Goal: Task Accomplishment & Management: Manage account settings

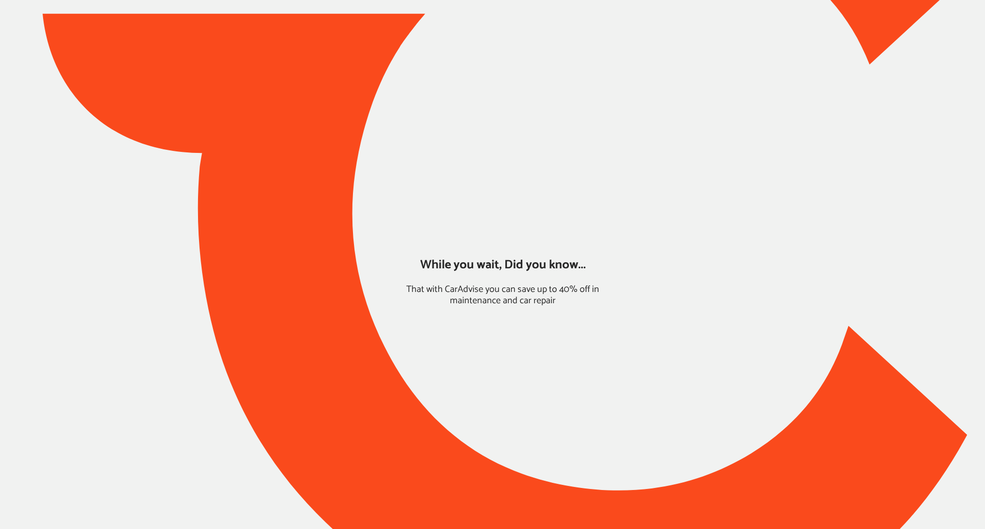
type input "*****"
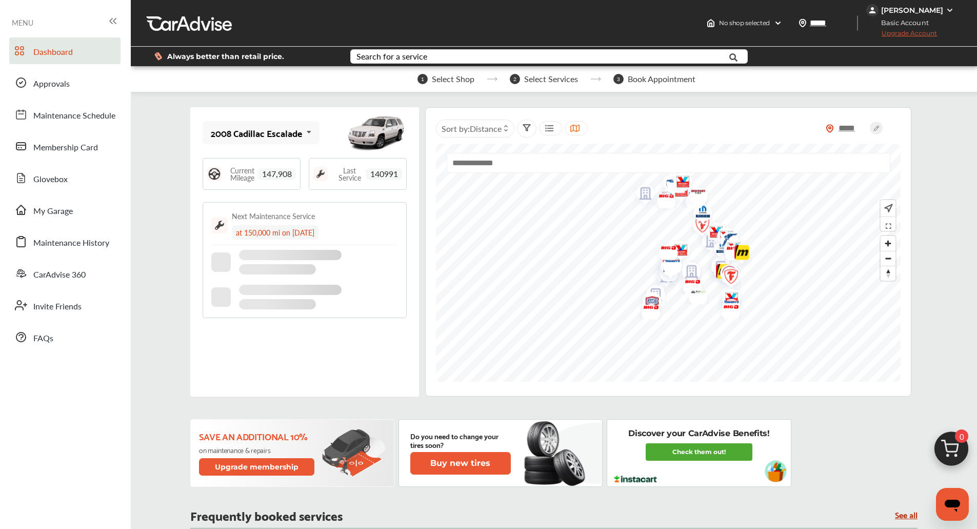
click at [84, 223] on div "Dashboard Approvals Maintenance Schedule Membership Card Glovebox My Garage Mai…" at bounding box center [65, 193] width 121 height 313
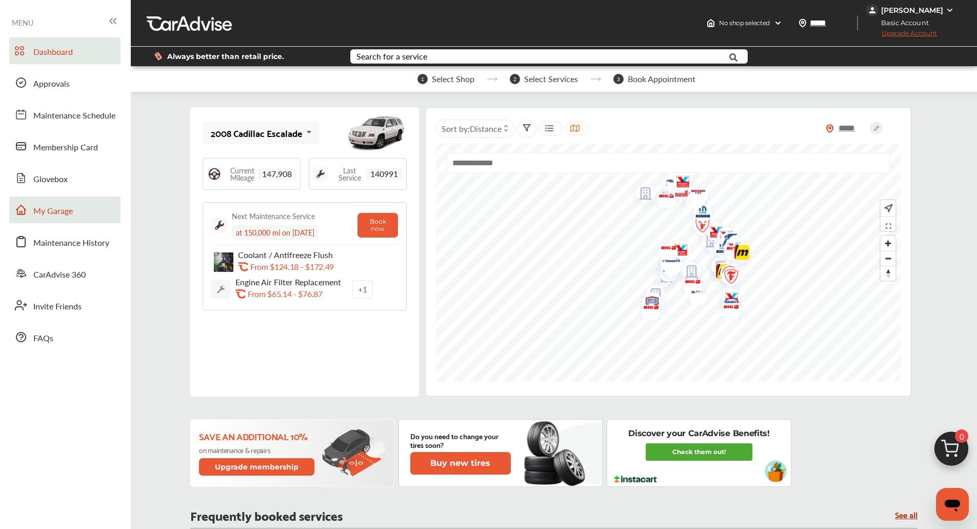
click at [63, 212] on span "My Garage" at bounding box center [52, 211] width 39 height 13
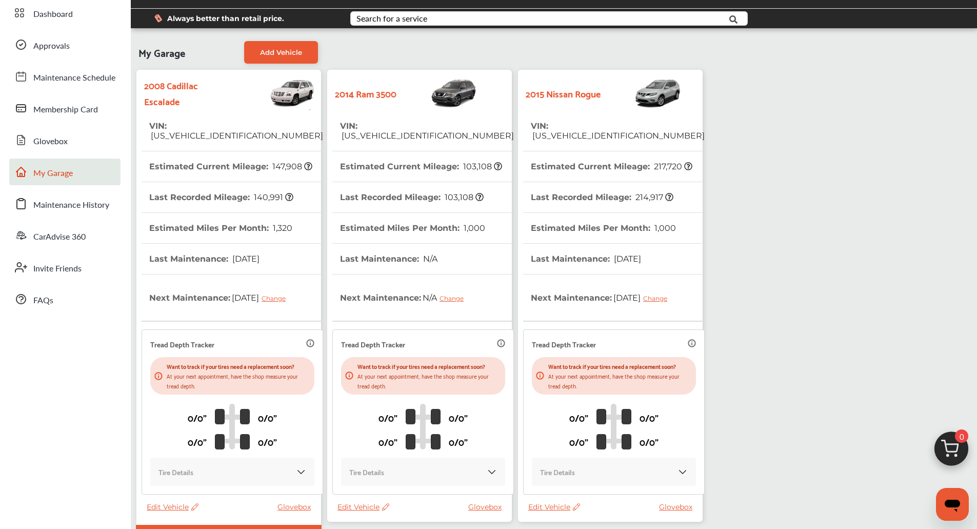
scroll to position [119, 0]
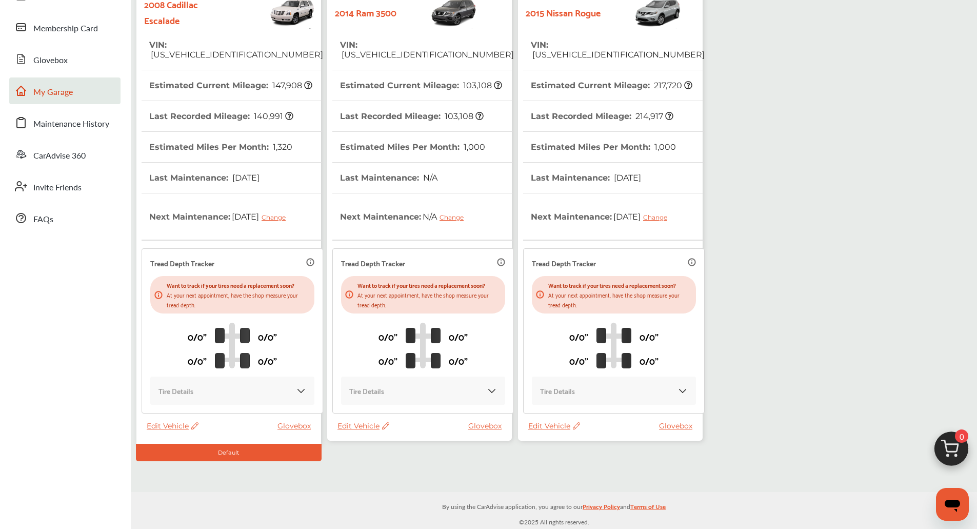
click at [360, 421] on span "Edit Vehicle" at bounding box center [363, 425] width 52 height 9
click at [380, 436] on div "Remove" at bounding box center [406, 441] width 92 height 16
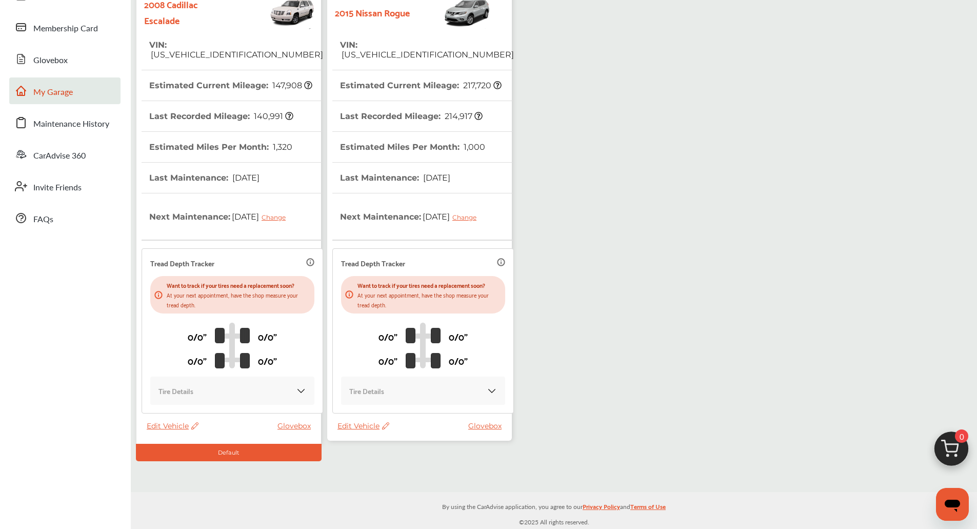
click at [537, 296] on div "My Garage Add Vehicle 2008 Cadillac Escalade VIN : [US_VEHICLE_IDENTIFICATION_N…" at bounding box center [553, 208] width 841 height 506
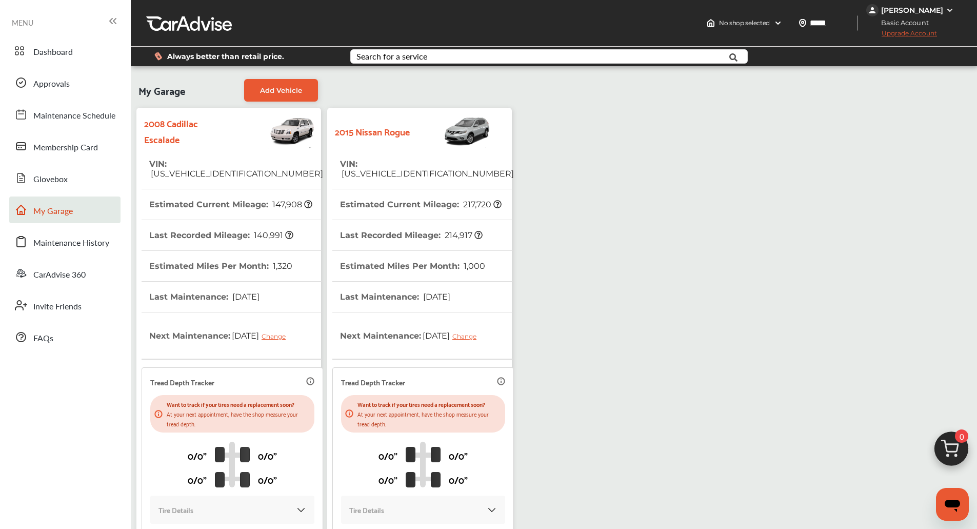
click at [715, 103] on div "My Garage Add Vehicle 2008 Cadillac Escalade VIN : [US_VEHICLE_IDENTIFICATION_N…" at bounding box center [553, 327] width 841 height 506
